Goal: Information Seeking & Learning: Learn about a topic

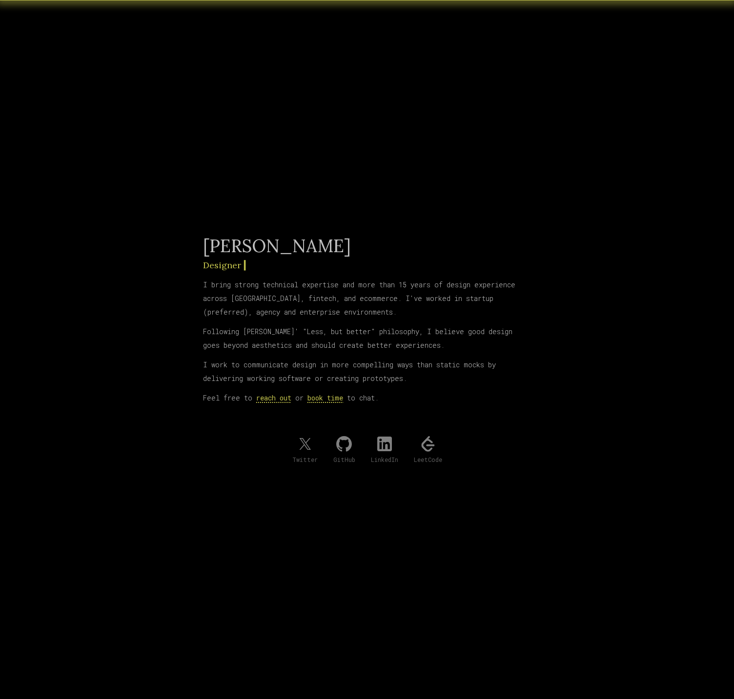
click at [392, 190] on div "David Chan D e s i g n e r ▎ I bring strong technical expertise and more than 1…" at bounding box center [367, 349] width 328 height 699
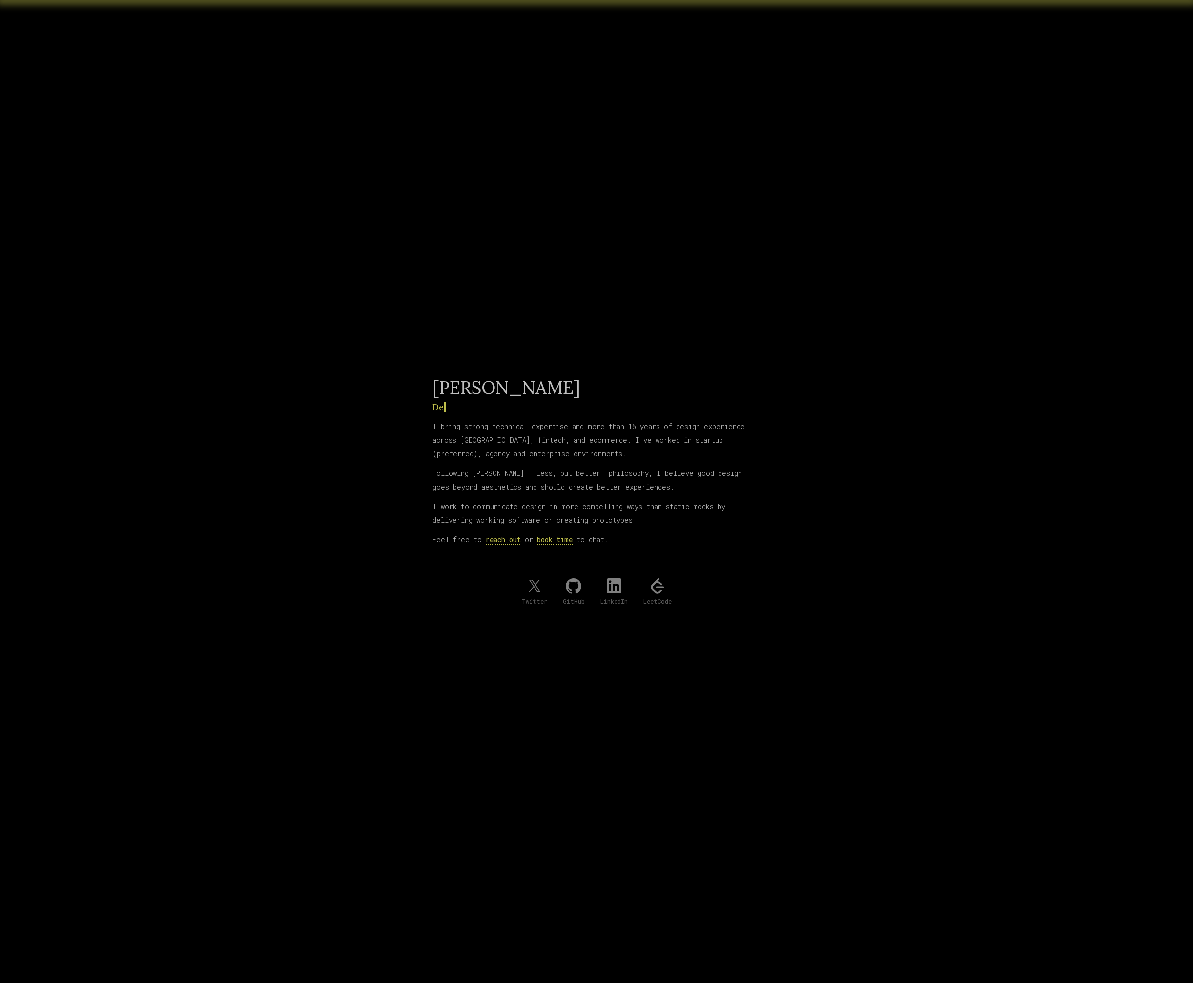
click at [638, 175] on div "David Chan D e ▎ I bring strong technical expertise and more than 15 years of d…" at bounding box center [596, 491] width 328 height 983
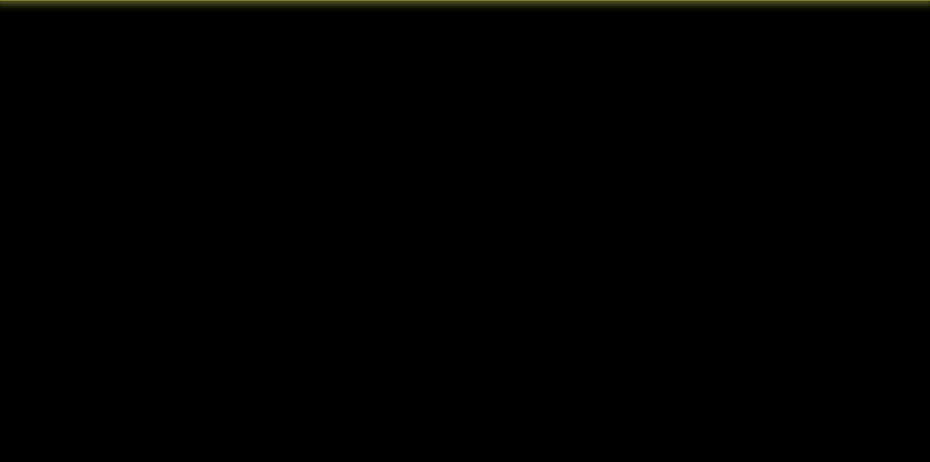
scroll to position [488, 0]
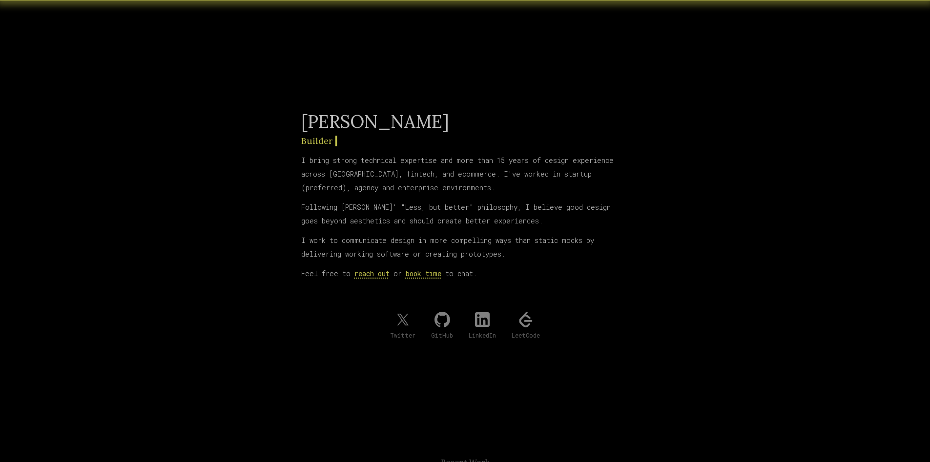
scroll to position [0, 0]
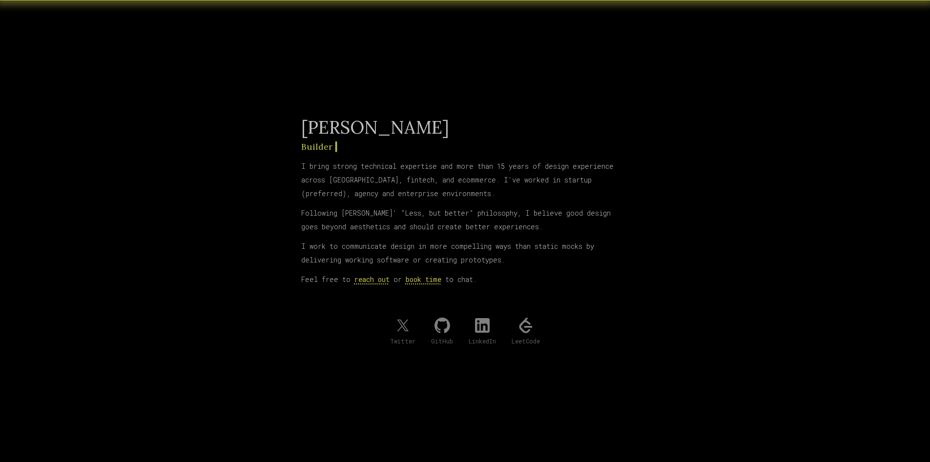
drag, startPoint x: 689, startPoint y: 87, endPoint x: 832, endPoint y: 23, distance: 157.3
click at [614, 228] on p "Following Dieter Rams' " Less, but better " philosophy, I believe good design g…" at bounding box center [465, 219] width 328 height 27
drag, startPoint x: 663, startPoint y: 80, endPoint x: 791, endPoint y: 16, distance: 143.2
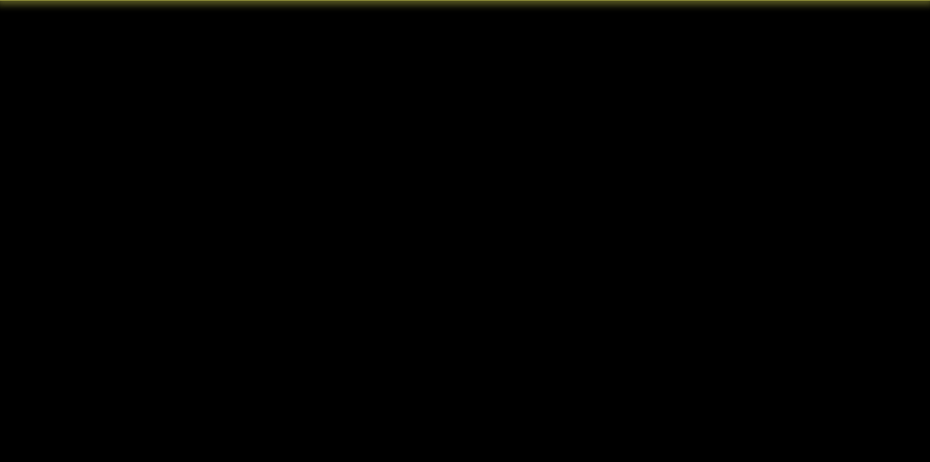
scroll to position [976, 0]
click at [609, 97] on div "Company History Oct 2023 - Present Staff Designer and Design Lead for the VTS's…" at bounding box center [465, 177] width 328 height 462
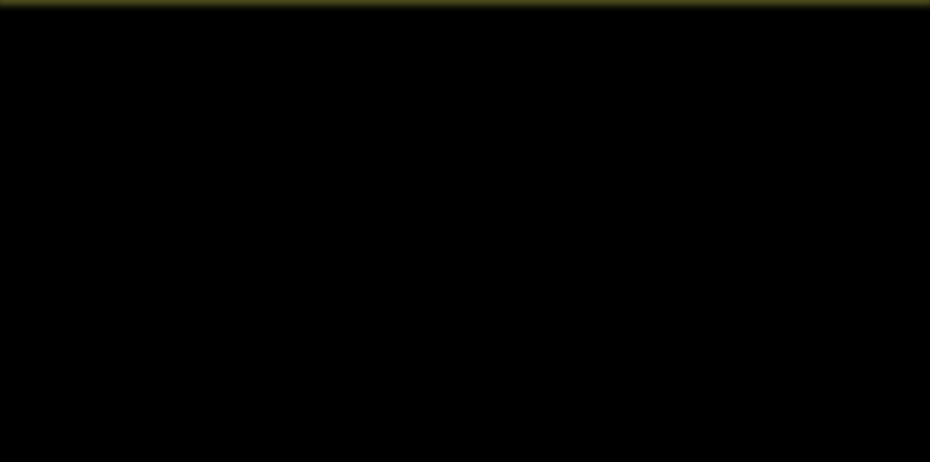
click at [846, 31] on article "David Chan D ▎ I bring strong technical expertise and more than 15 years of des…" at bounding box center [464, 190] width 867 height 3430
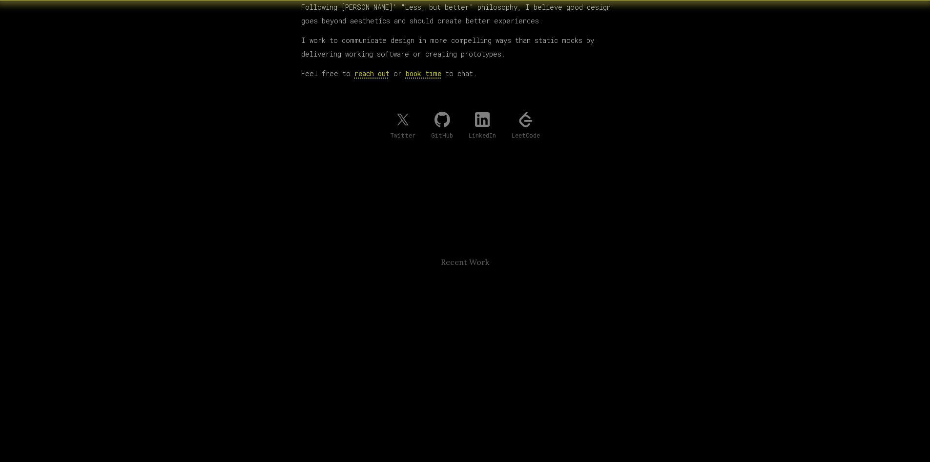
scroll to position [0, 0]
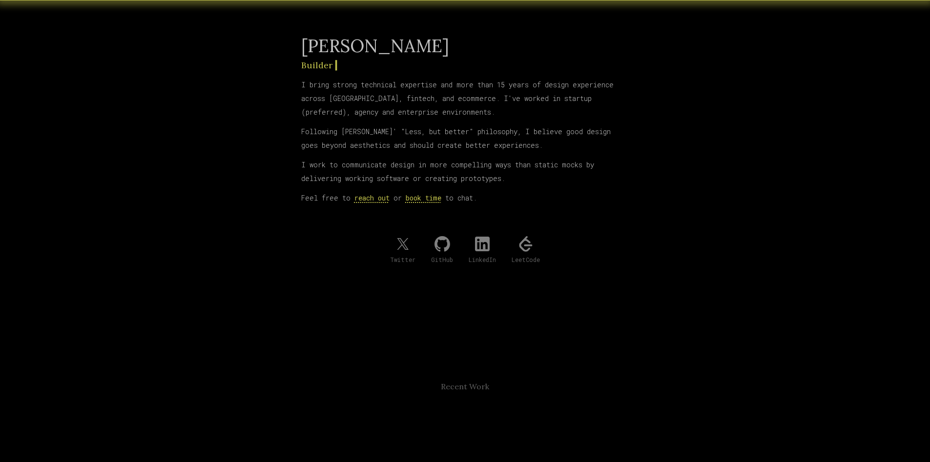
scroll to position [88, 0]
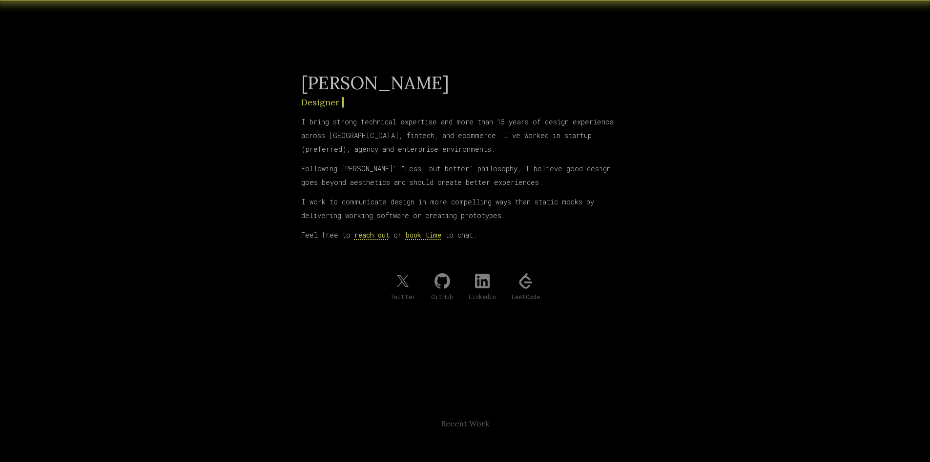
scroll to position [50, 0]
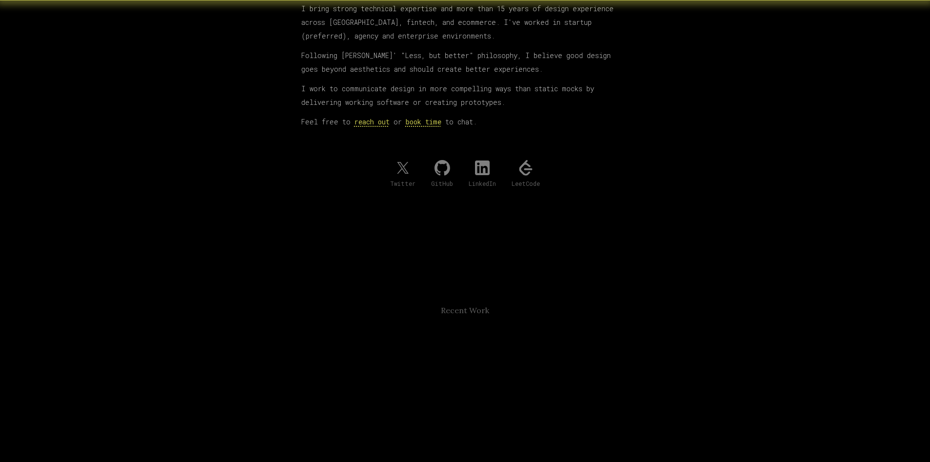
scroll to position [156, 0]
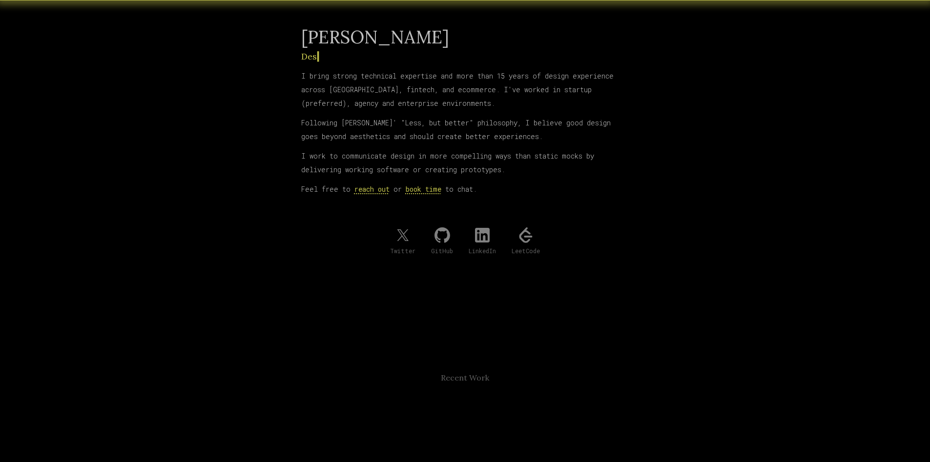
scroll to position [80, 0]
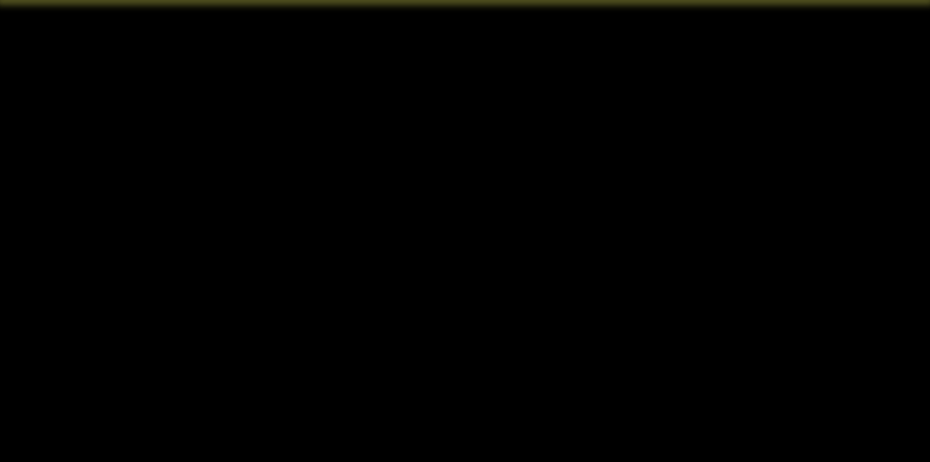
scroll to position [1007, 0]
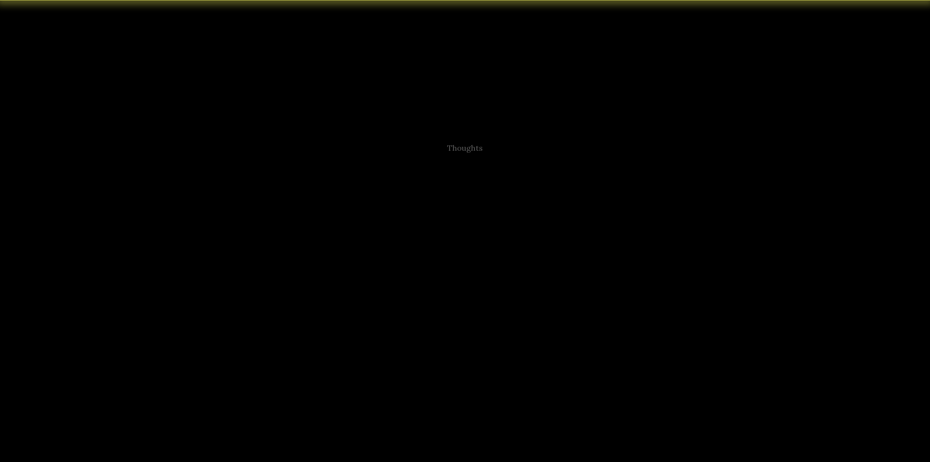
scroll to position [3008, 0]
click at [347, 209] on link "Navigating Challenges" at bounding box center [342, 208] width 82 height 9
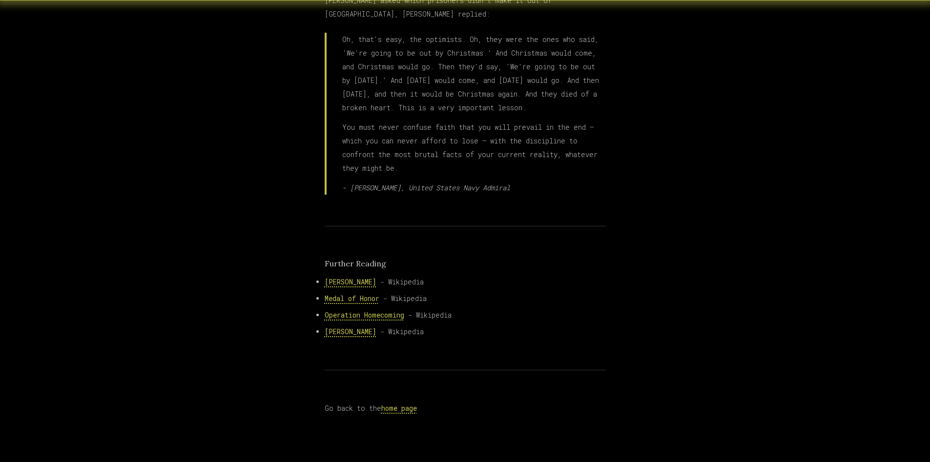
scroll to position [143, 0]
click at [406, 410] on link "home page" at bounding box center [399, 408] width 36 height 9
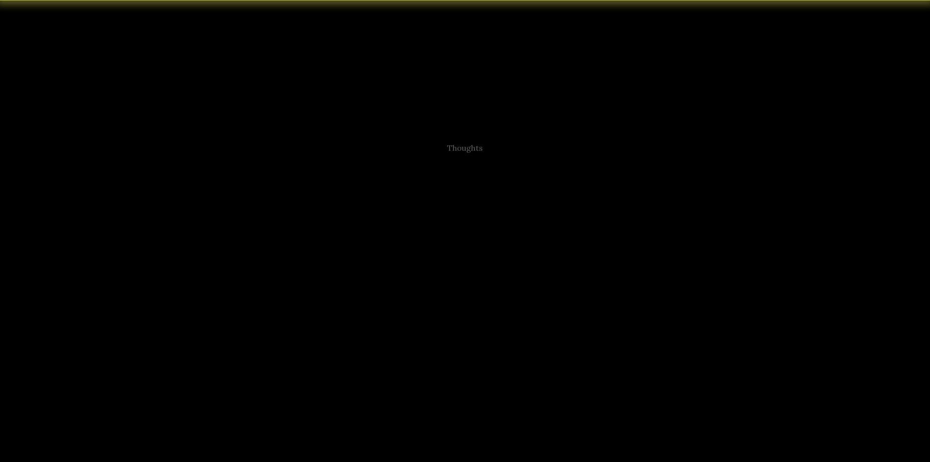
scroll to position [3008, 0]
click at [386, 273] on link "Cruising speed vs peak power" at bounding box center [355, 271] width 109 height 9
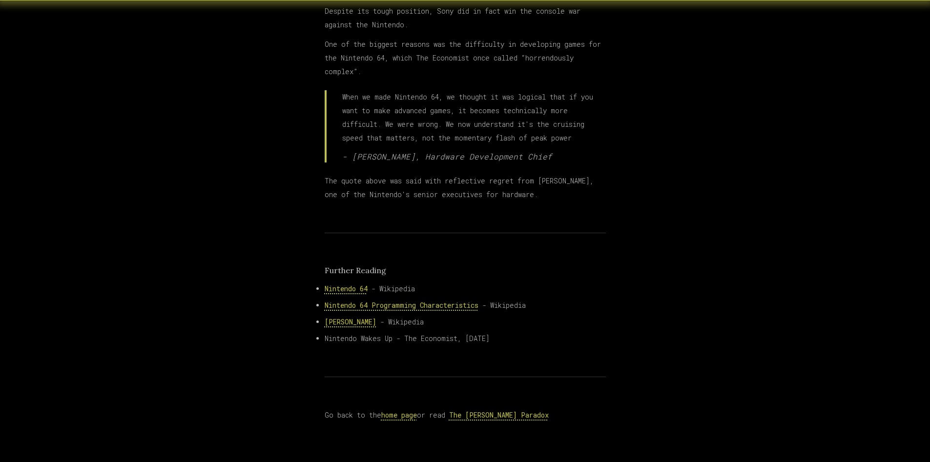
scroll to position [125, 0]
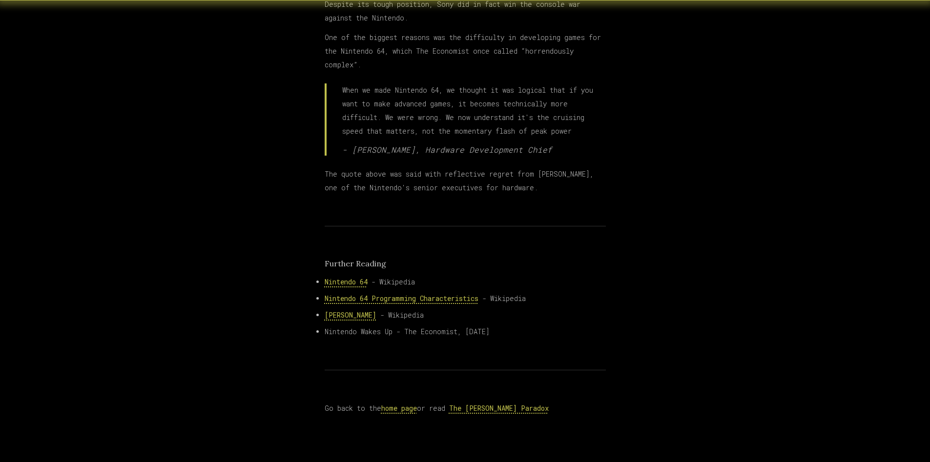
click at [395, 410] on link "home page" at bounding box center [399, 408] width 36 height 9
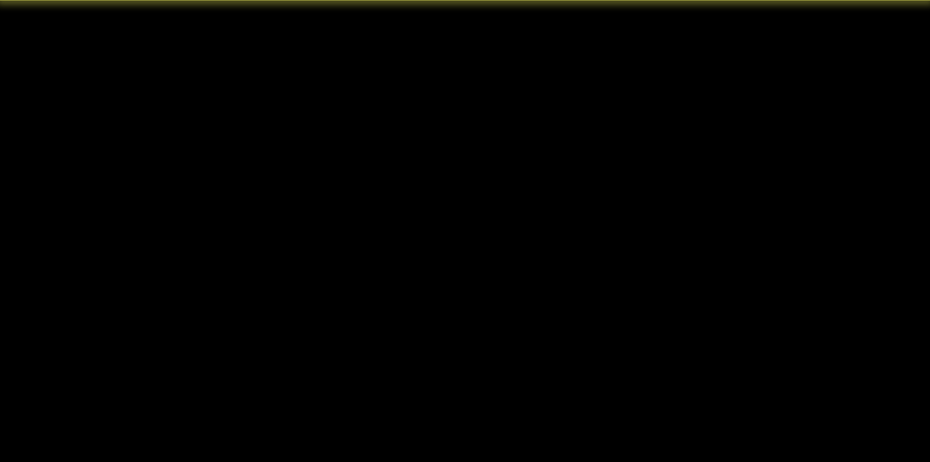
scroll to position [1676, 0]
